Goal: Information Seeking & Learning: Learn about a topic

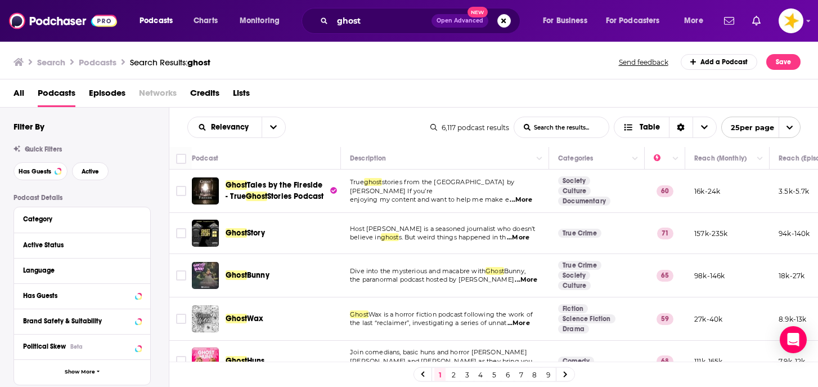
scroll to position [413, 0]
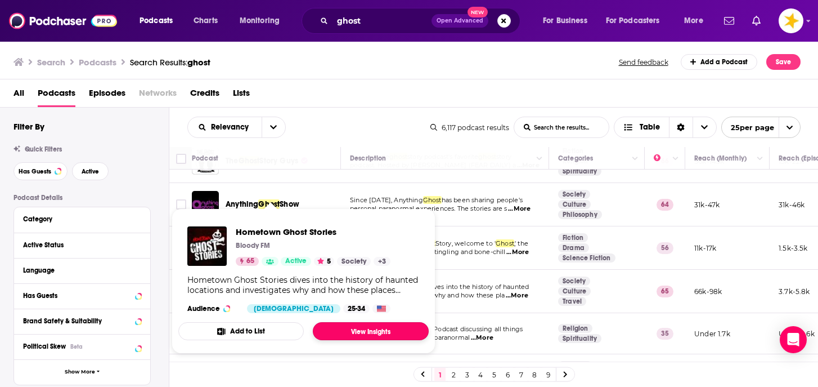
click at [351, 332] on link "View Insights" at bounding box center [371, 331] width 116 height 18
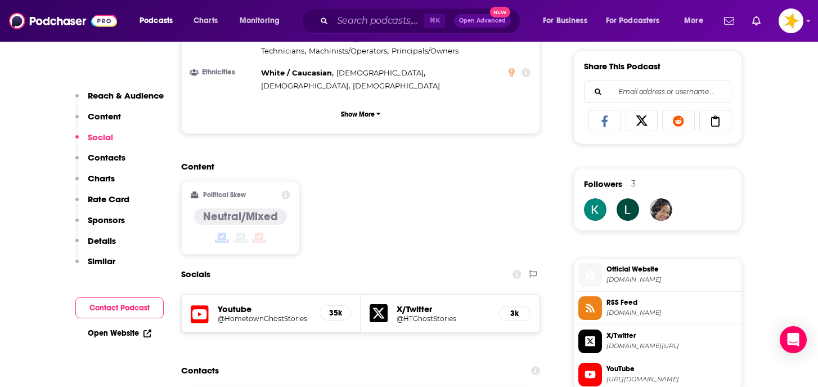
scroll to position [793, 0]
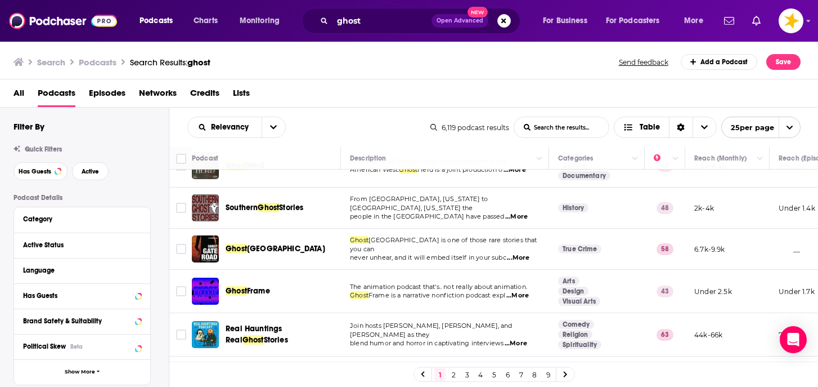
scroll to position [660, 0]
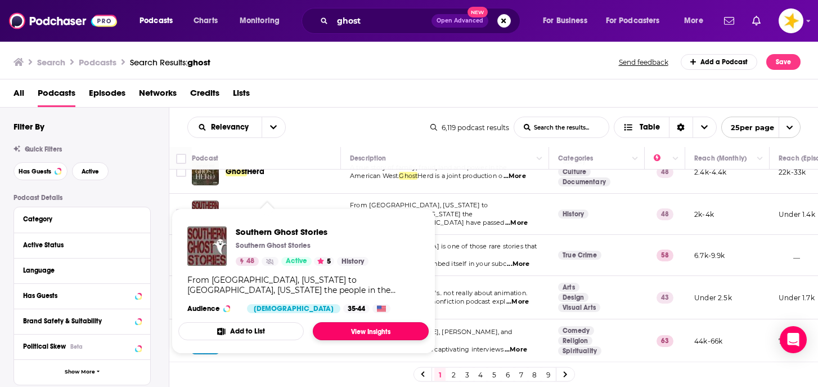
click at [335, 331] on link "View Insights" at bounding box center [371, 331] width 116 height 18
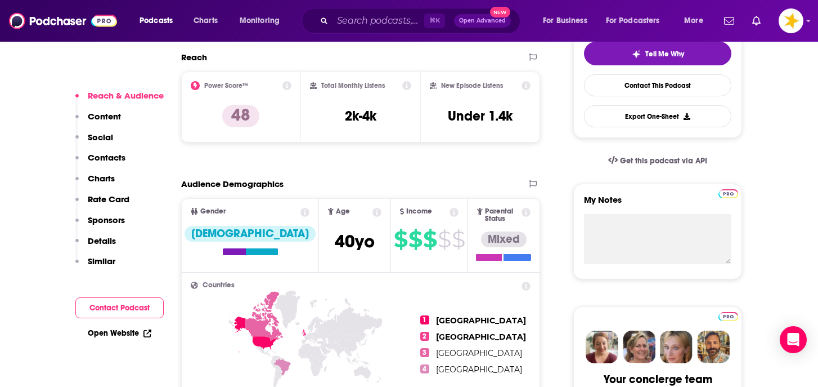
scroll to position [279, 0]
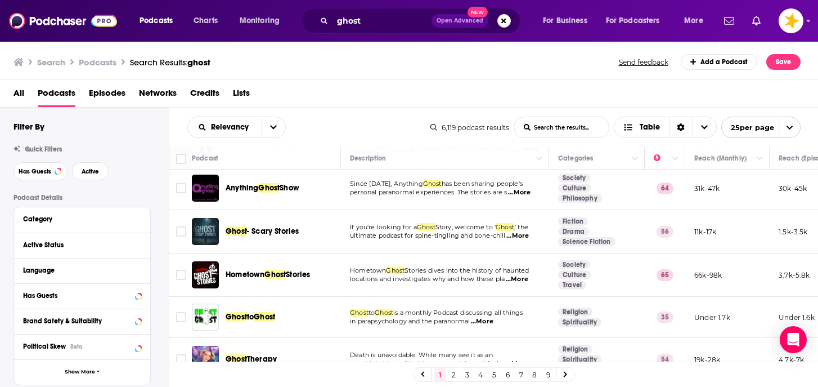
scroll to position [437, 0]
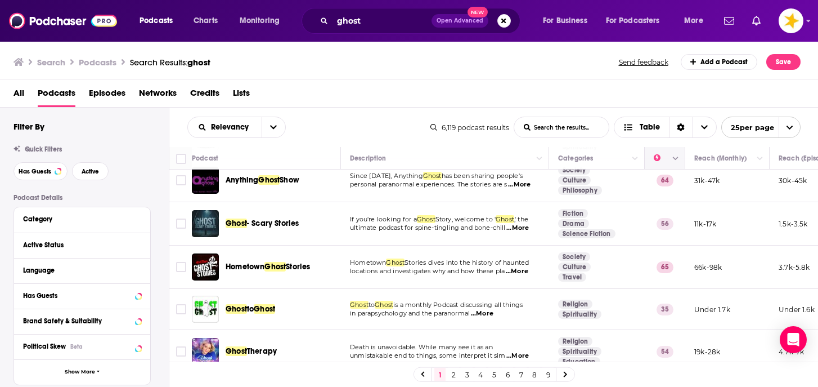
click at [673, 156] on icon "Column Actions" at bounding box center [676, 158] width 6 height 7
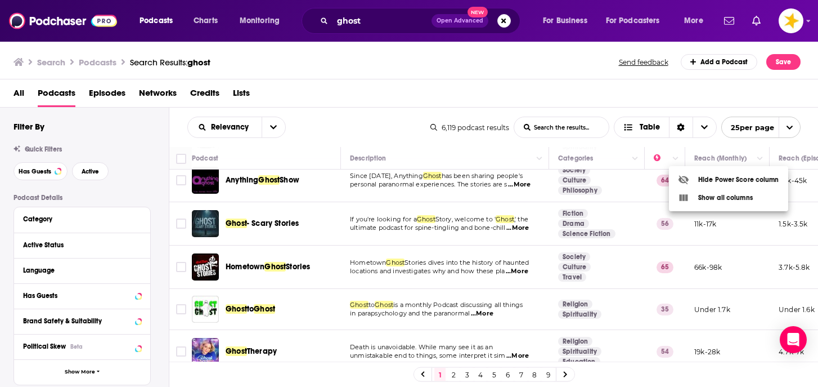
click at [623, 145] on div at bounding box center [409, 193] width 818 height 387
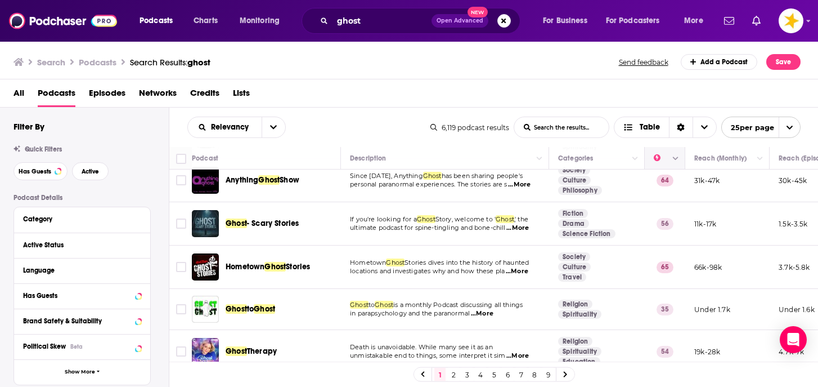
click at [657, 160] on icon "Move" at bounding box center [664, 158] width 14 height 14
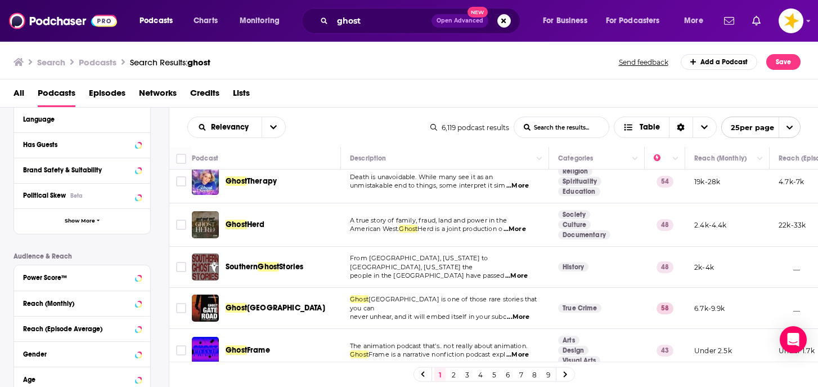
scroll to position [153, 0]
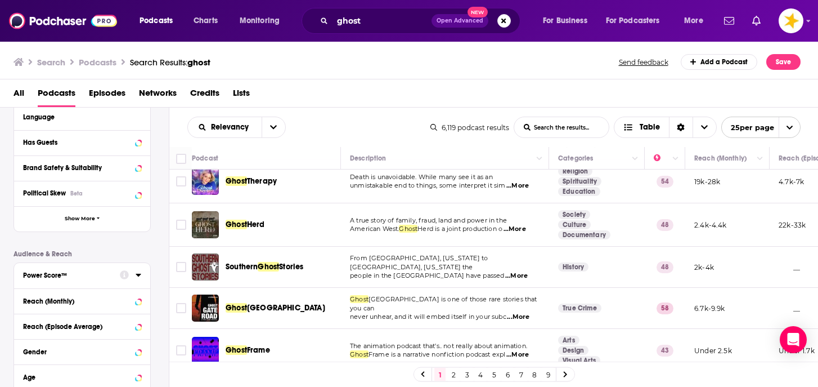
click at [89, 275] on div "Power Score™" at bounding box center [67, 275] width 89 height 8
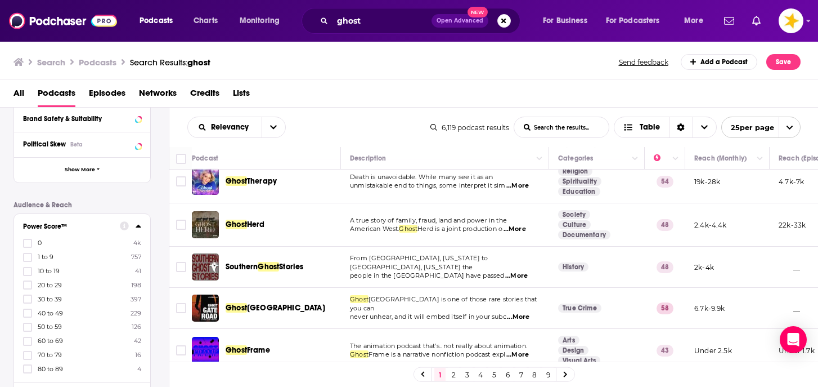
scroll to position [228, 0]
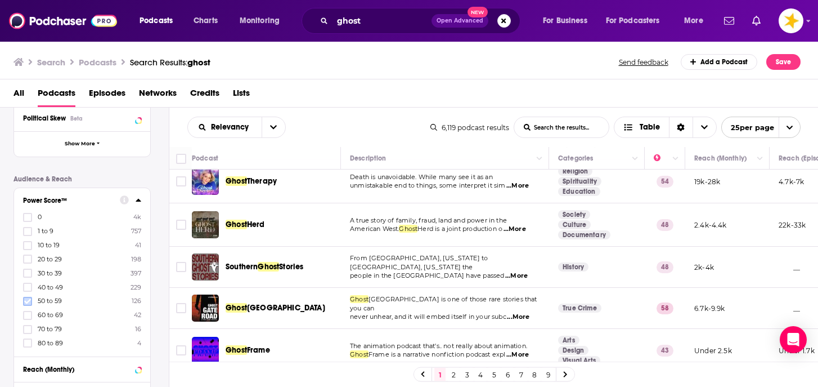
click at [26, 301] on icon at bounding box center [27, 300] width 7 height 5
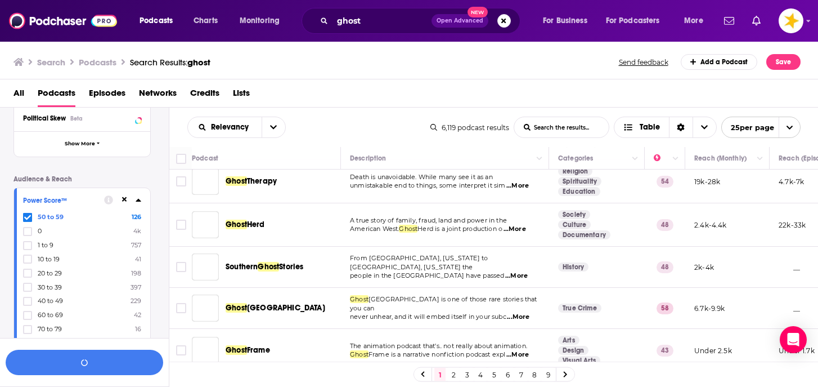
scroll to position [255, 0]
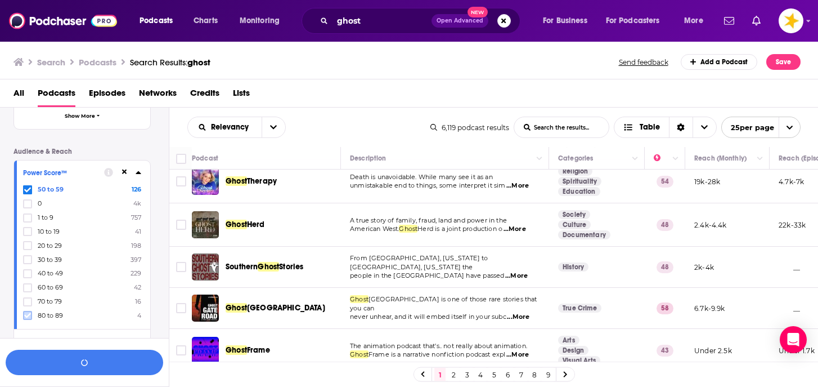
click at [28, 312] on icon at bounding box center [27, 315] width 7 height 7
click at [26, 312] on icon at bounding box center [27, 315] width 7 height 7
click at [25, 313] on icon at bounding box center [27, 315] width 7 height 5
click at [26, 228] on icon at bounding box center [27, 231] width 7 height 7
click at [53, 354] on button "button" at bounding box center [85, 361] width 158 height 25
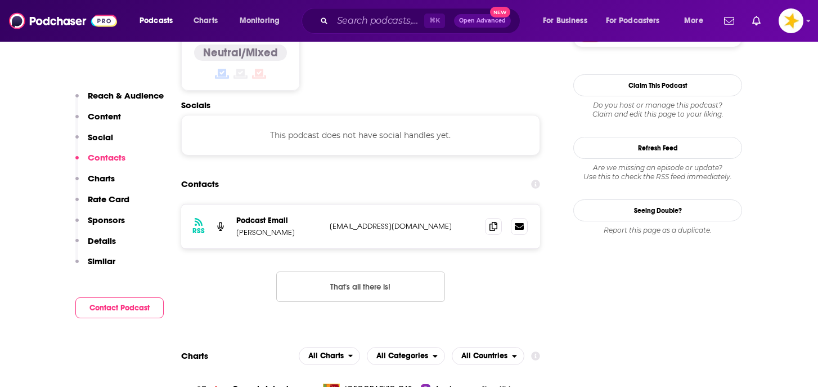
scroll to position [953, 0]
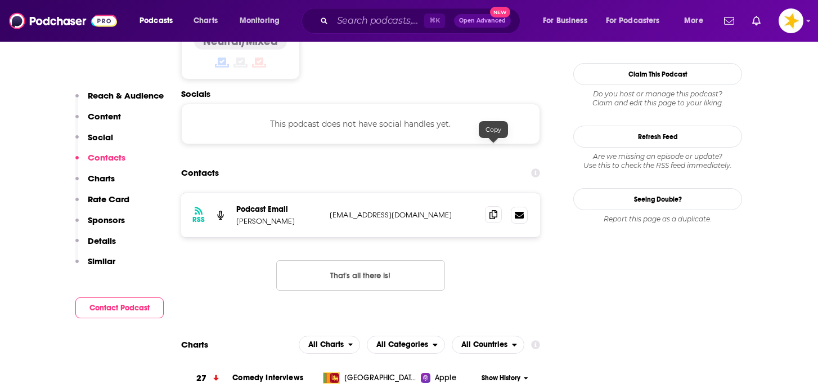
click at [495, 210] on icon at bounding box center [494, 214] width 8 height 9
